Goal: Information Seeking & Learning: Learn about a topic

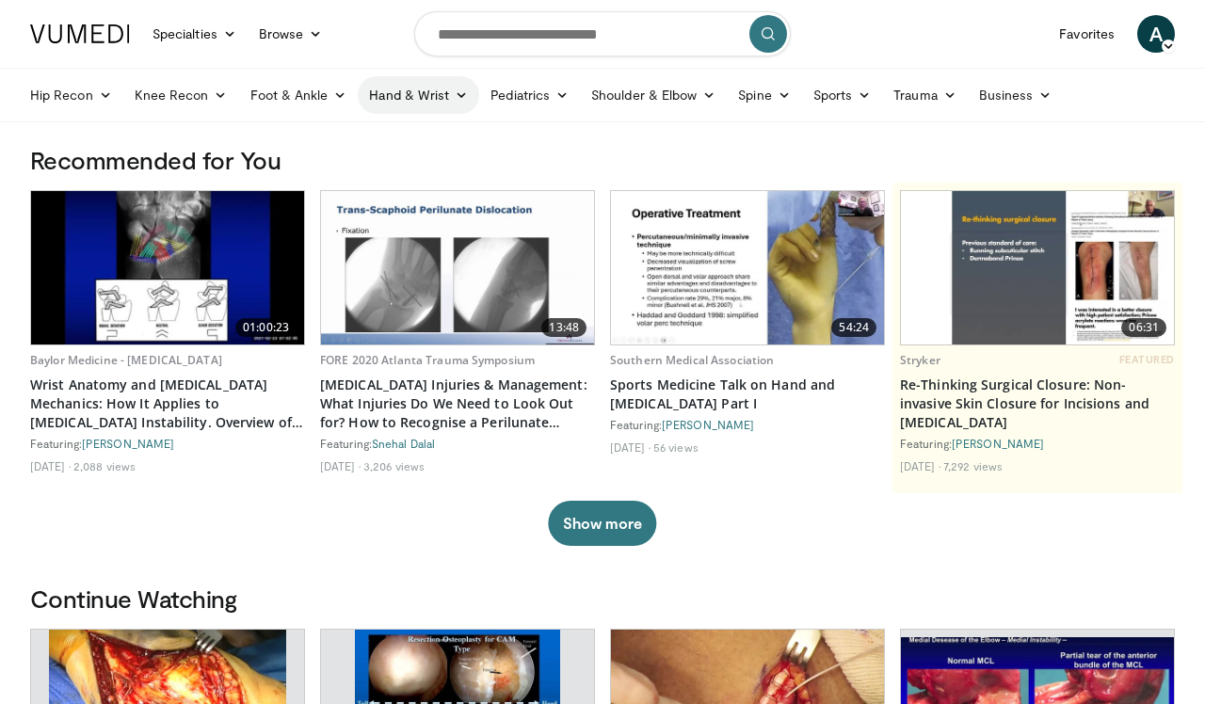
click at [467, 98] on icon at bounding box center [461, 95] width 13 height 13
click at [402, 165] on link "Wrist" at bounding box center [471, 169] width 224 height 30
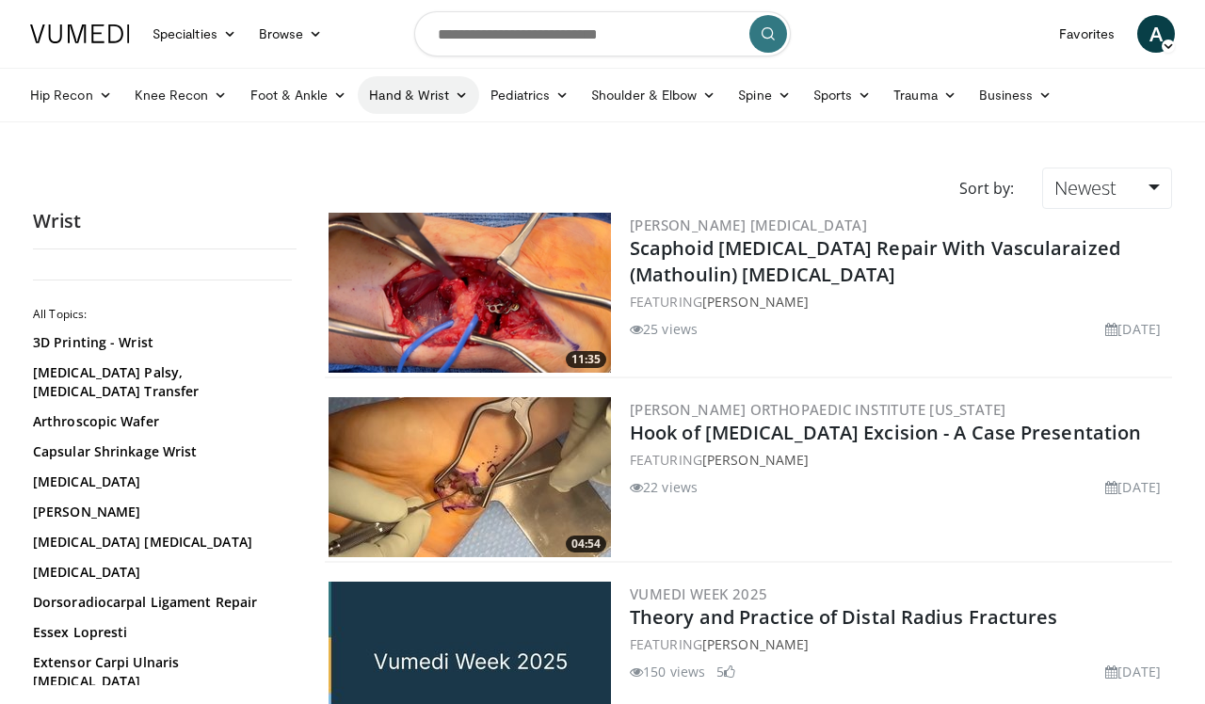
click at [457, 99] on icon at bounding box center [461, 95] width 13 height 13
click at [435, 140] on link "Hand" at bounding box center [471, 139] width 224 height 30
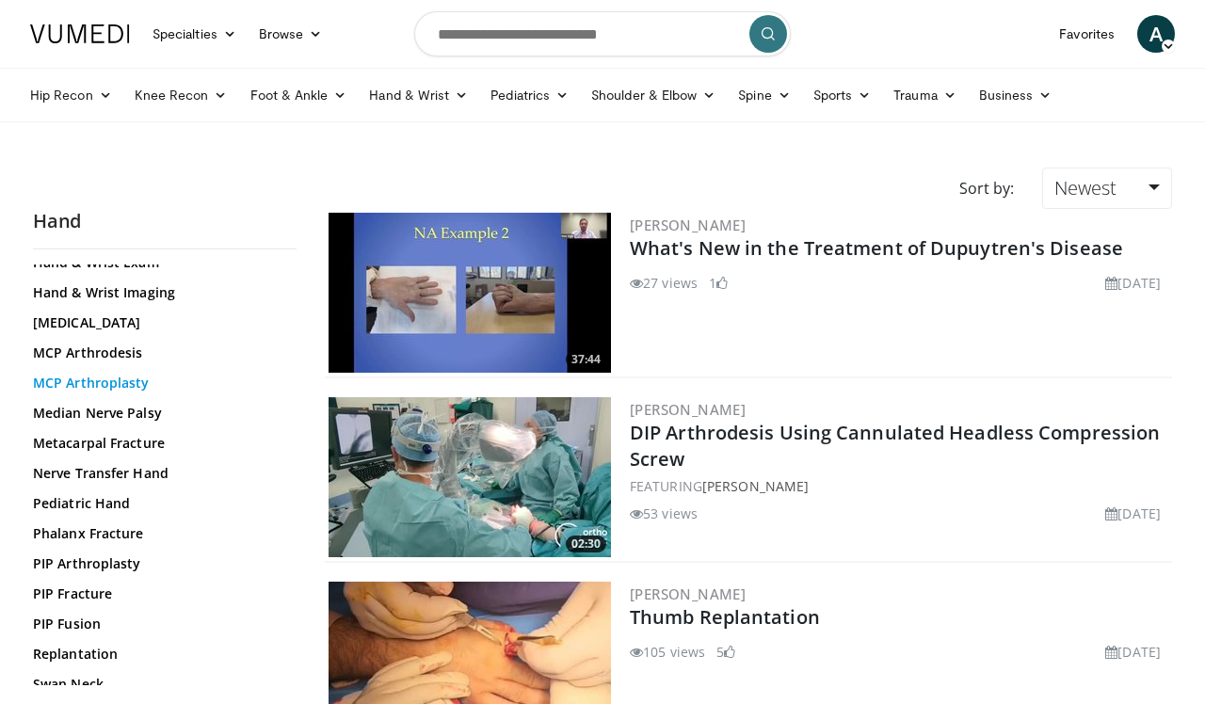
click at [137, 381] on link "MCP Arthroplasty" at bounding box center [160, 383] width 254 height 19
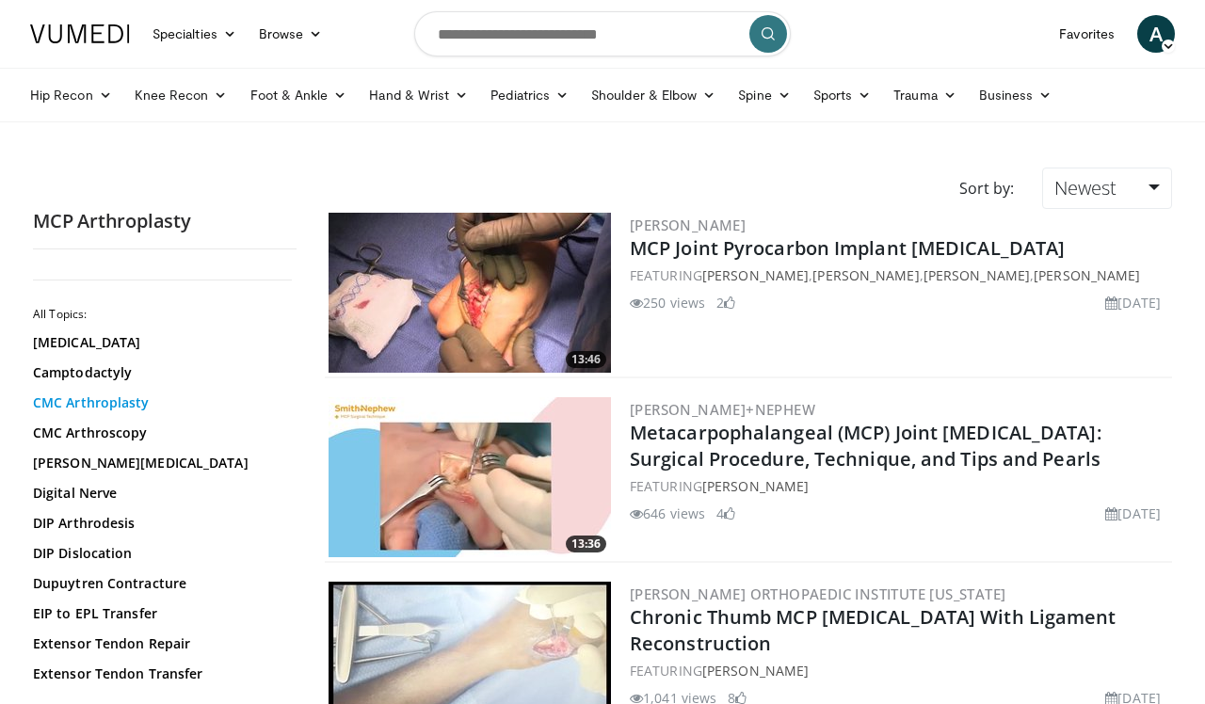
click at [118, 407] on link "CMC Arthroplasty" at bounding box center [160, 403] width 254 height 19
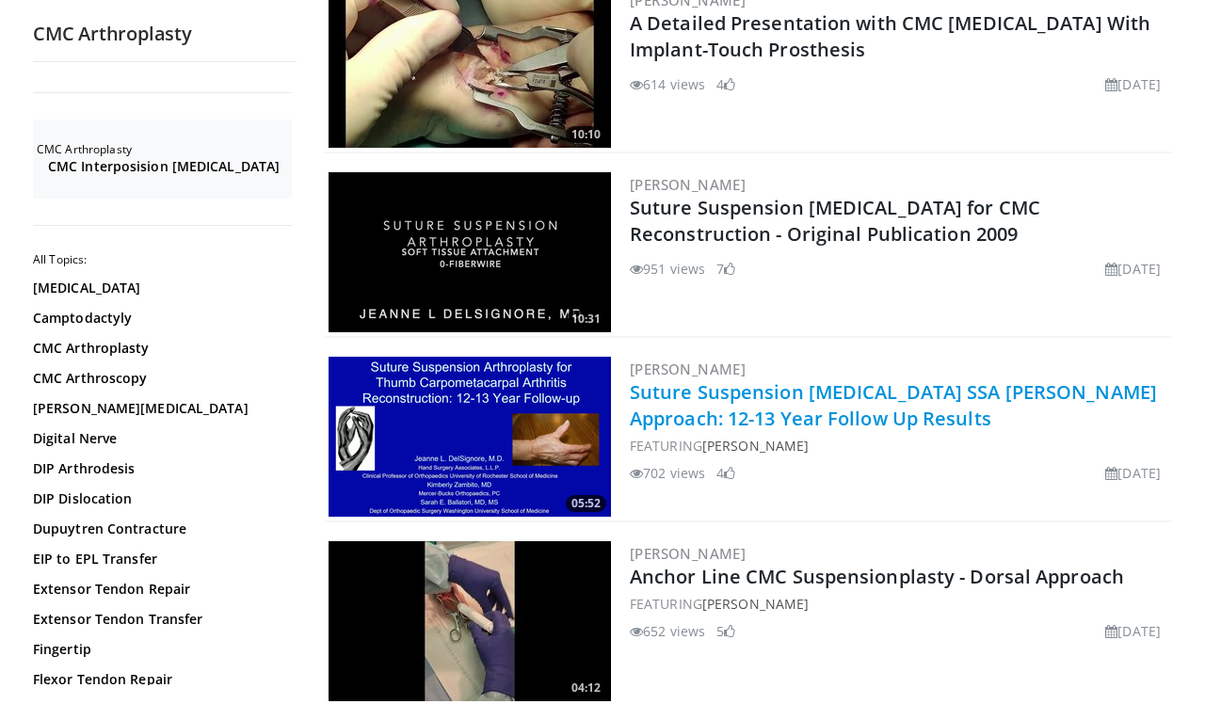
scroll to position [443, 0]
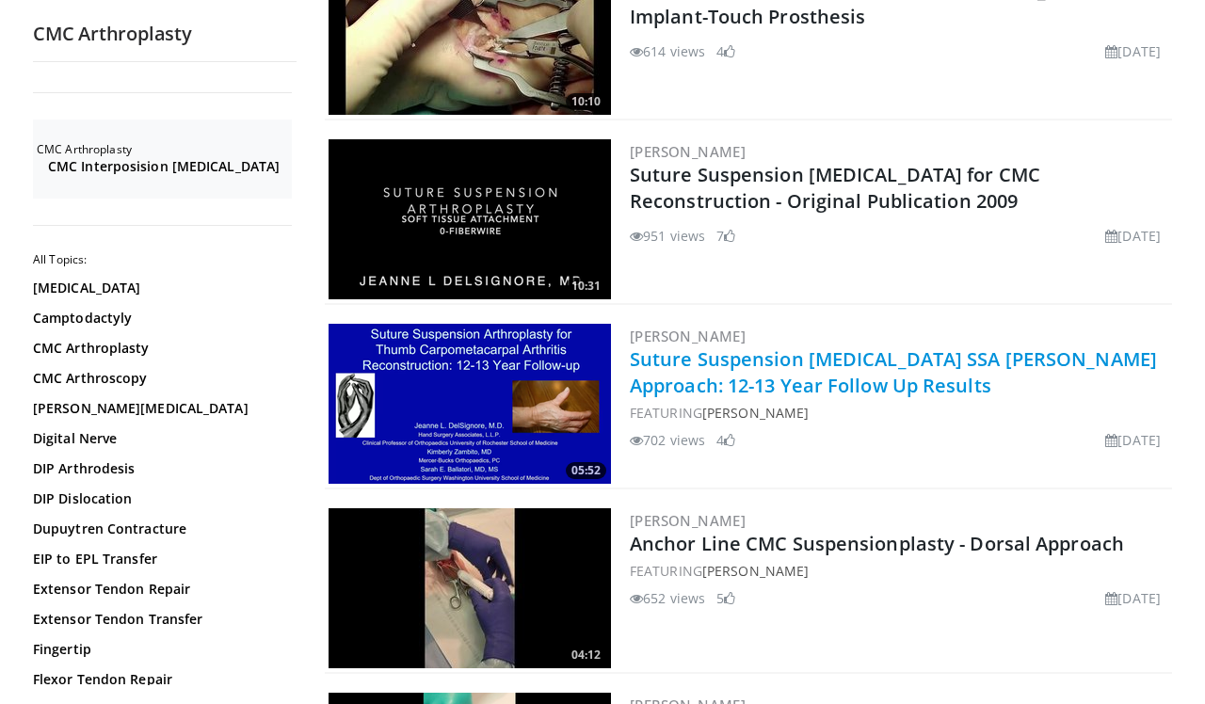
click at [758, 367] on link "Suture Suspension [MEDICAL_DATA] SSA [PERSON_NAME] Approach: 12-13 Year Follow …" at bounding box center [893, 373] width 527 height 52
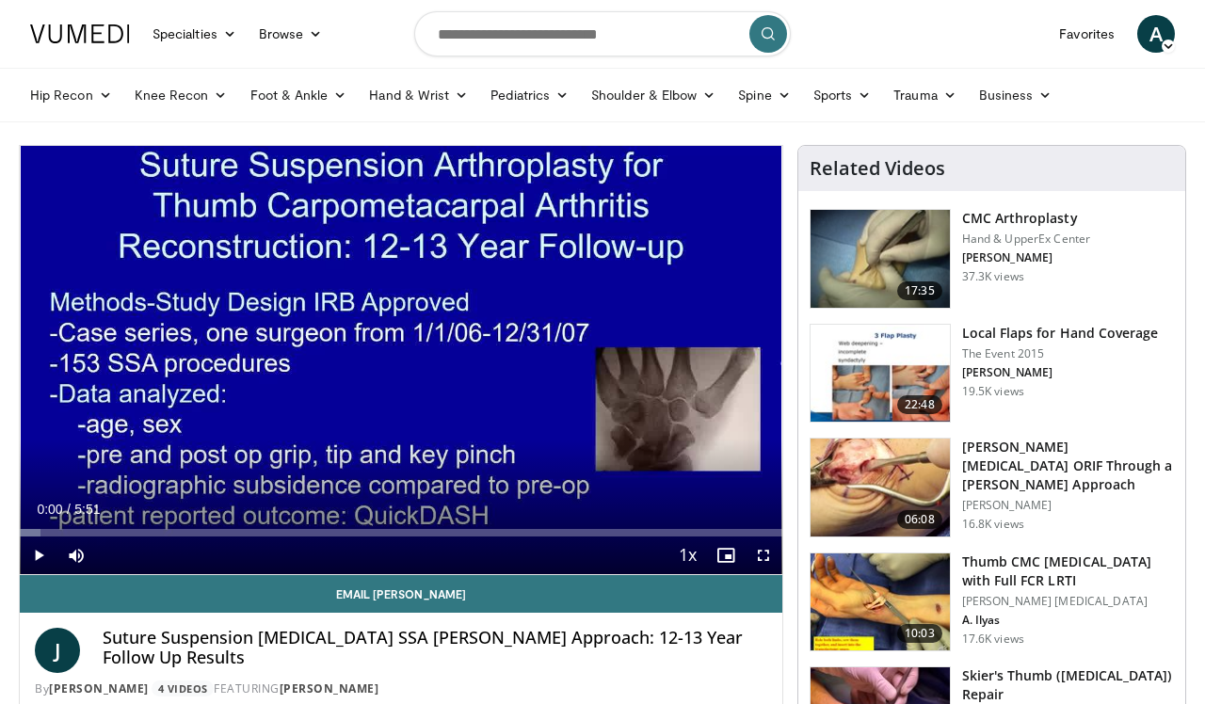
click at [39, 552] on span "Video Player" at bounding box center [39, 556] width 38 height 38
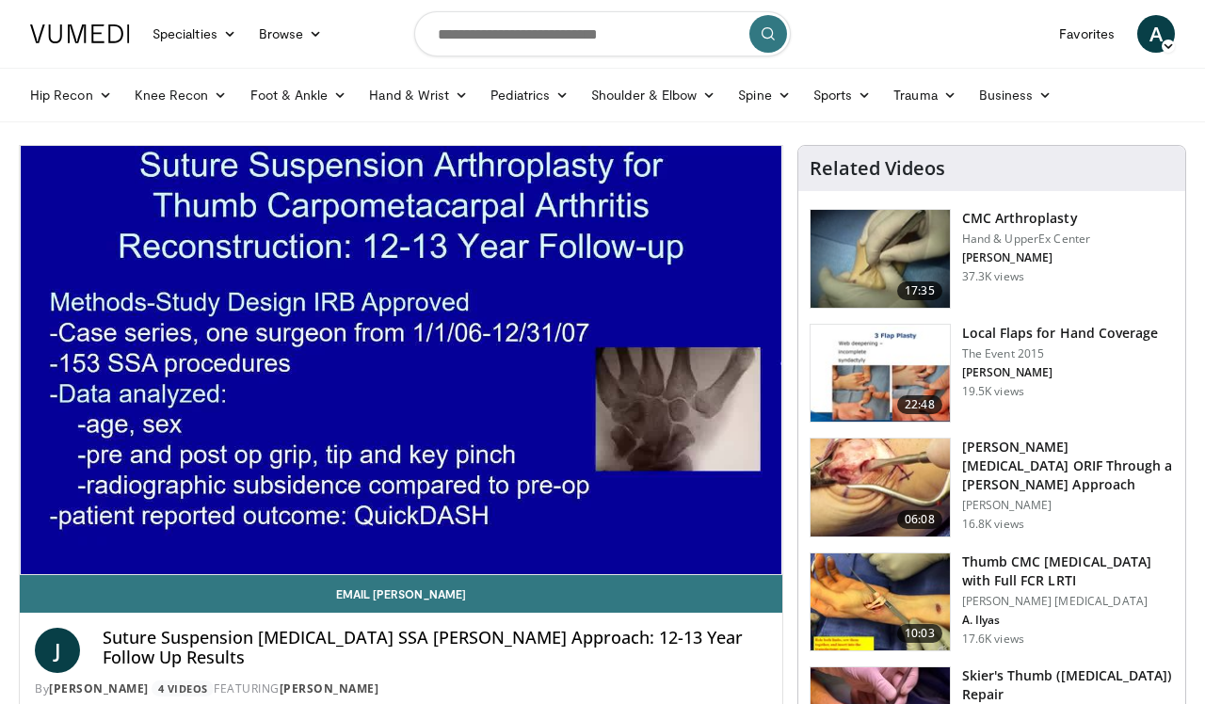
click at [989, 568] on h3 "Thumb CMC [MEDICAL_DATA] with Full FCR LRTI" at bounding box center [1068, 572] width 212 height 38
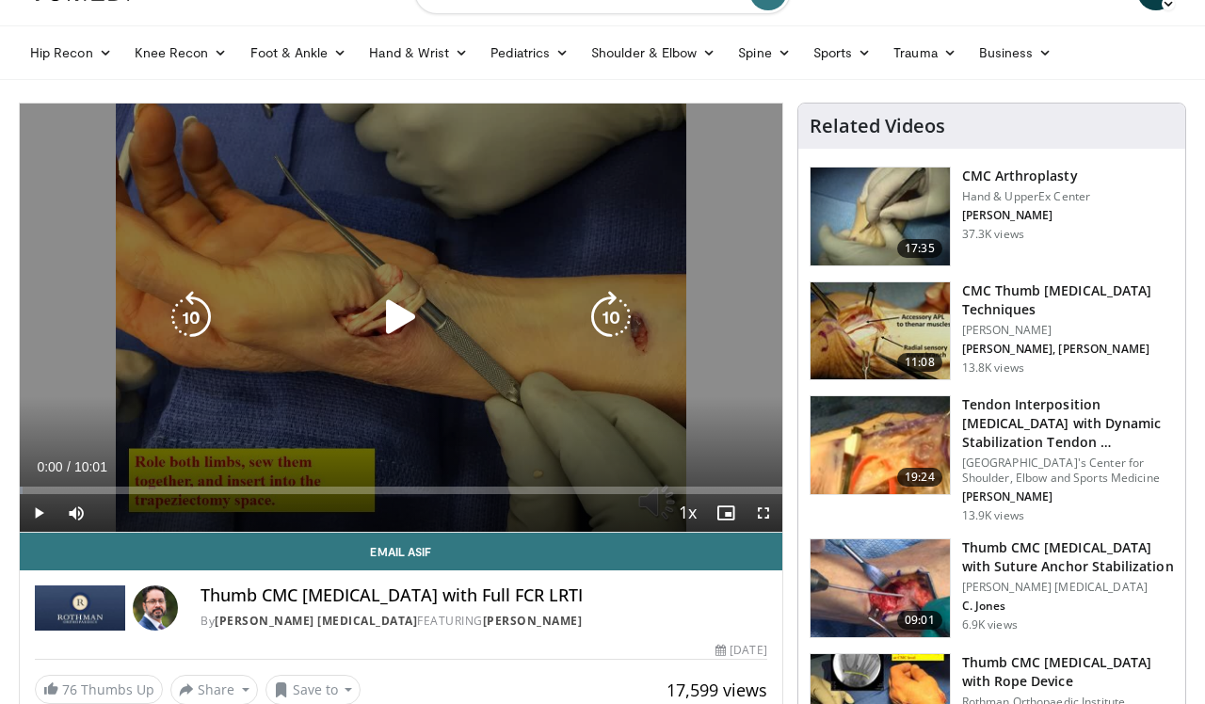
scroll to position [41, 0]
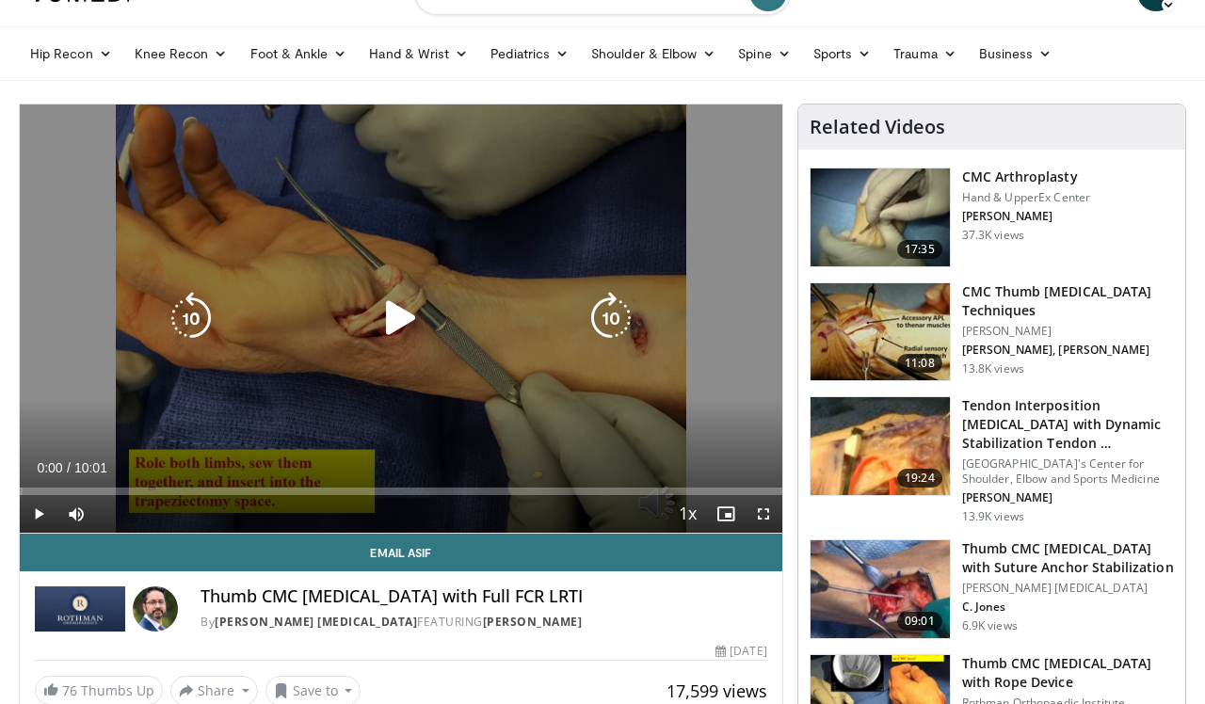
click at [404, 316] on icon "Video Player" at bounding box center [401, 318] width 53 height 53
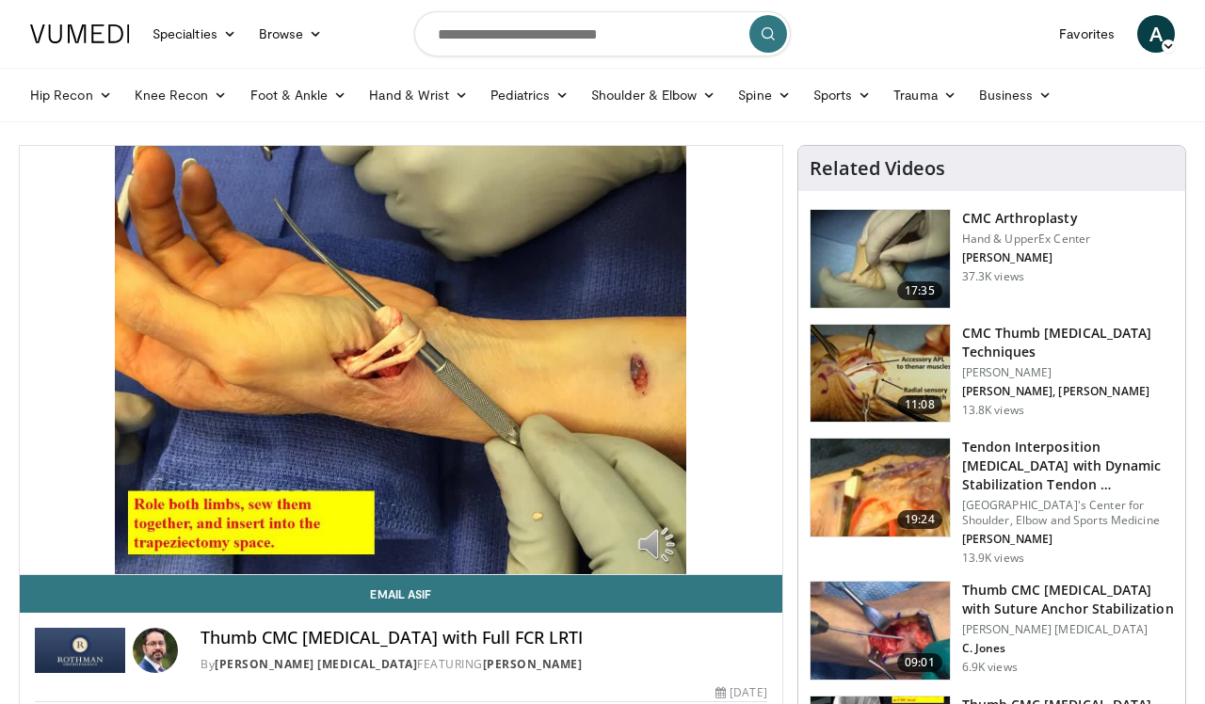
scroll to position [0, 0]
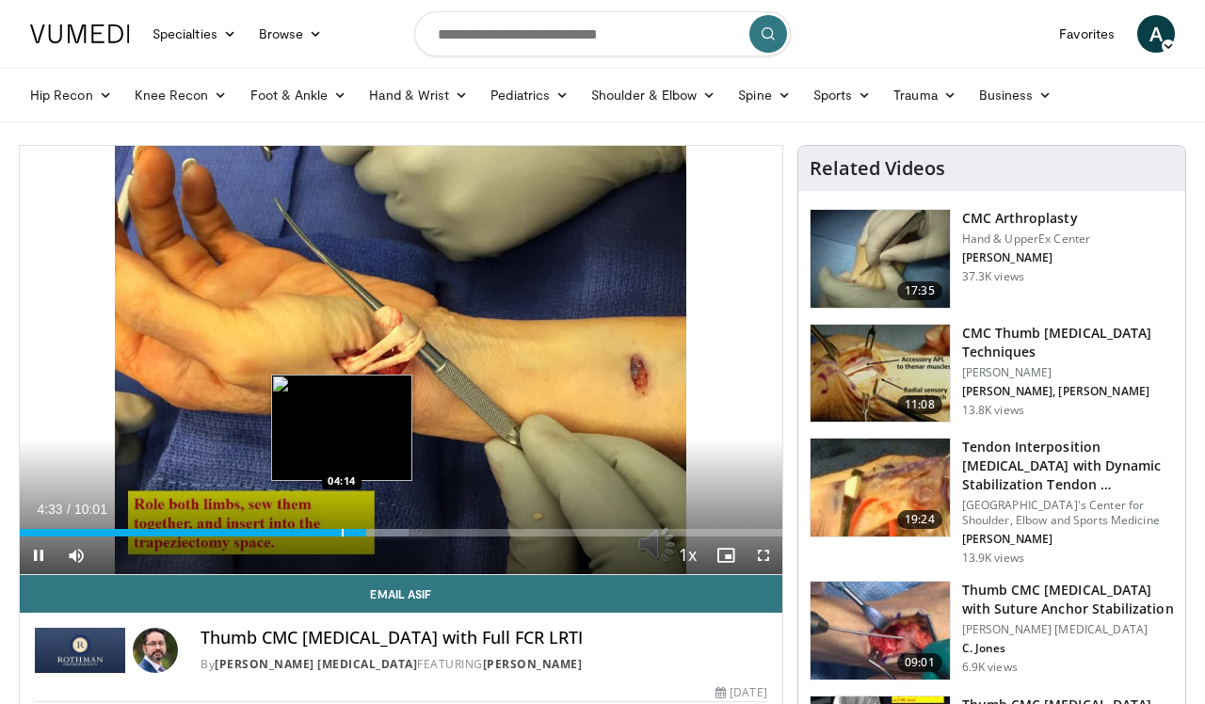
click at [342, 533] on div "Progress Bar" at bounding box center [343, 533] width 2 height 8
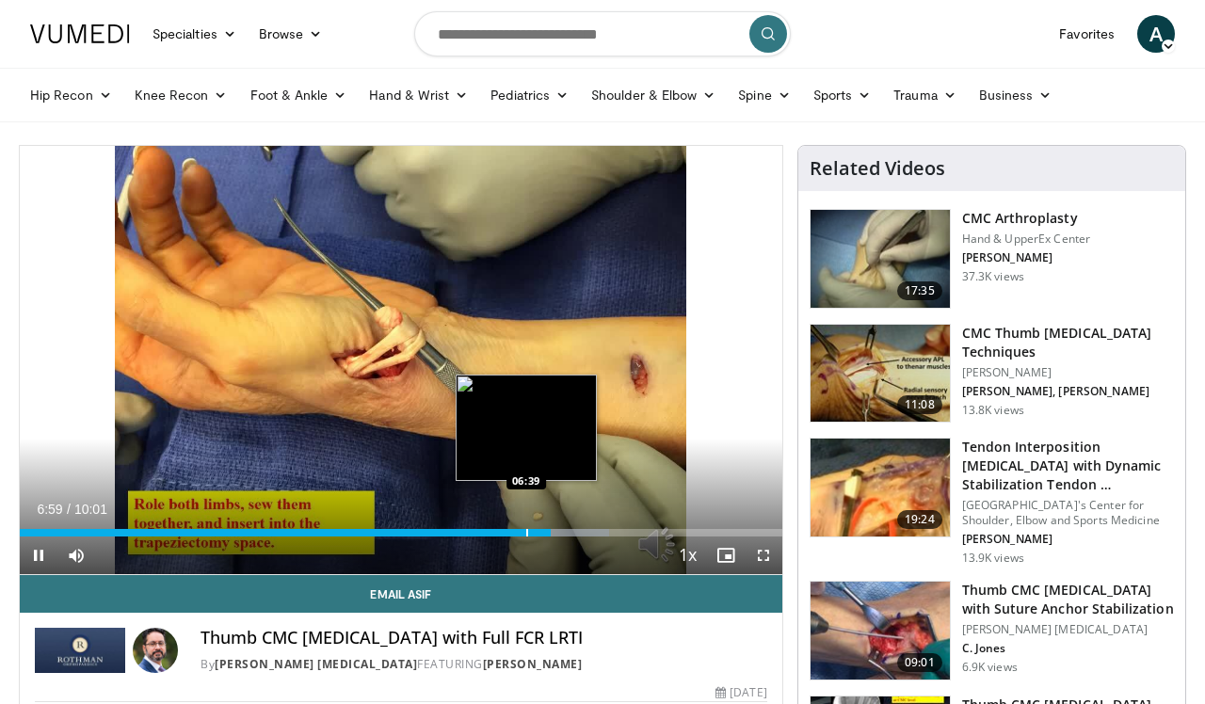
click at [527, 534] on div "Progress Bar" at bounding box center [527, 533] width 2 height 8
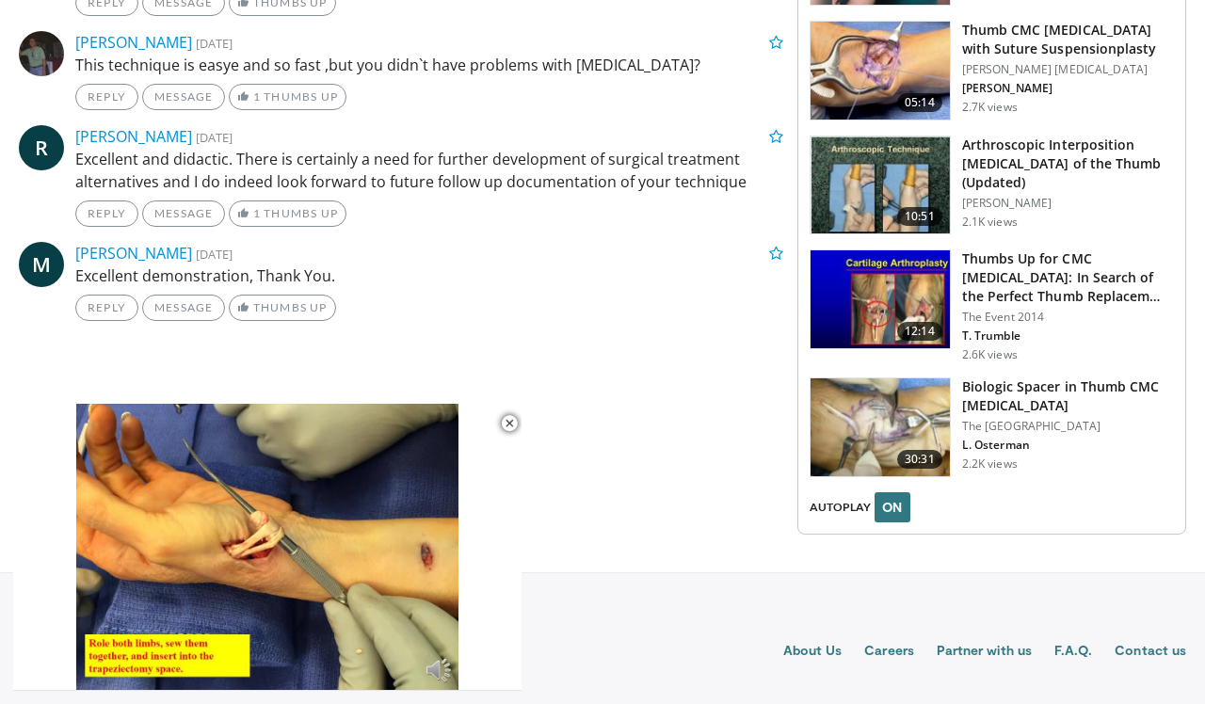
scroll to position [2092, 1]
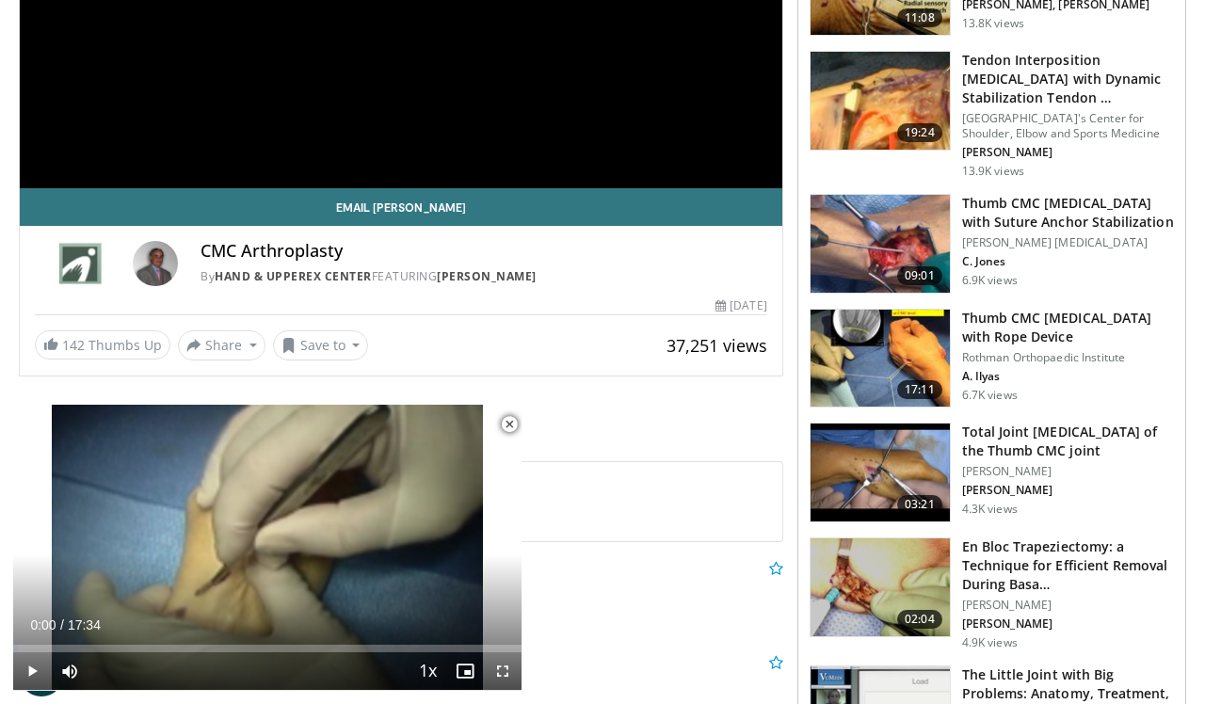
scroll to position [381, 0]
